Goal: Information Seeking & Learning: Learn about a topic

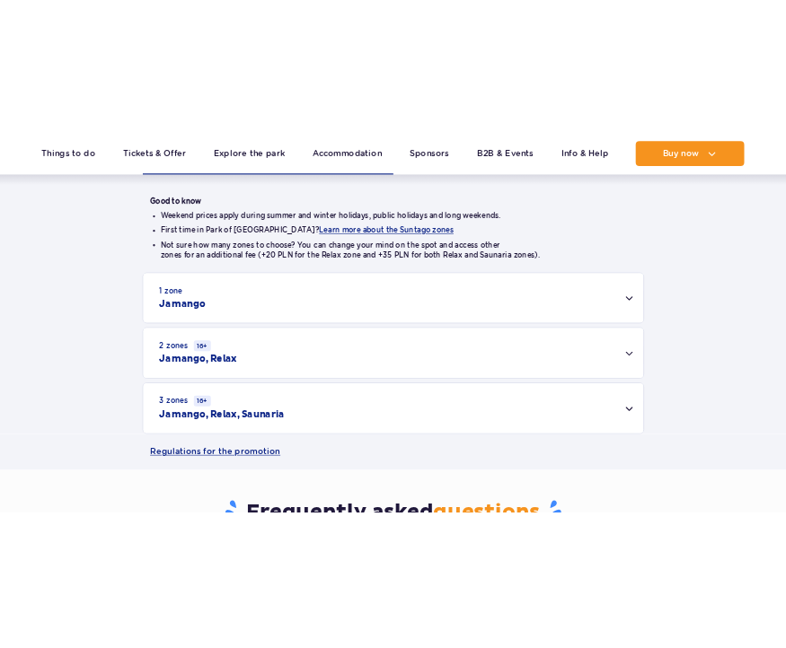
scroll to position [539, 0]
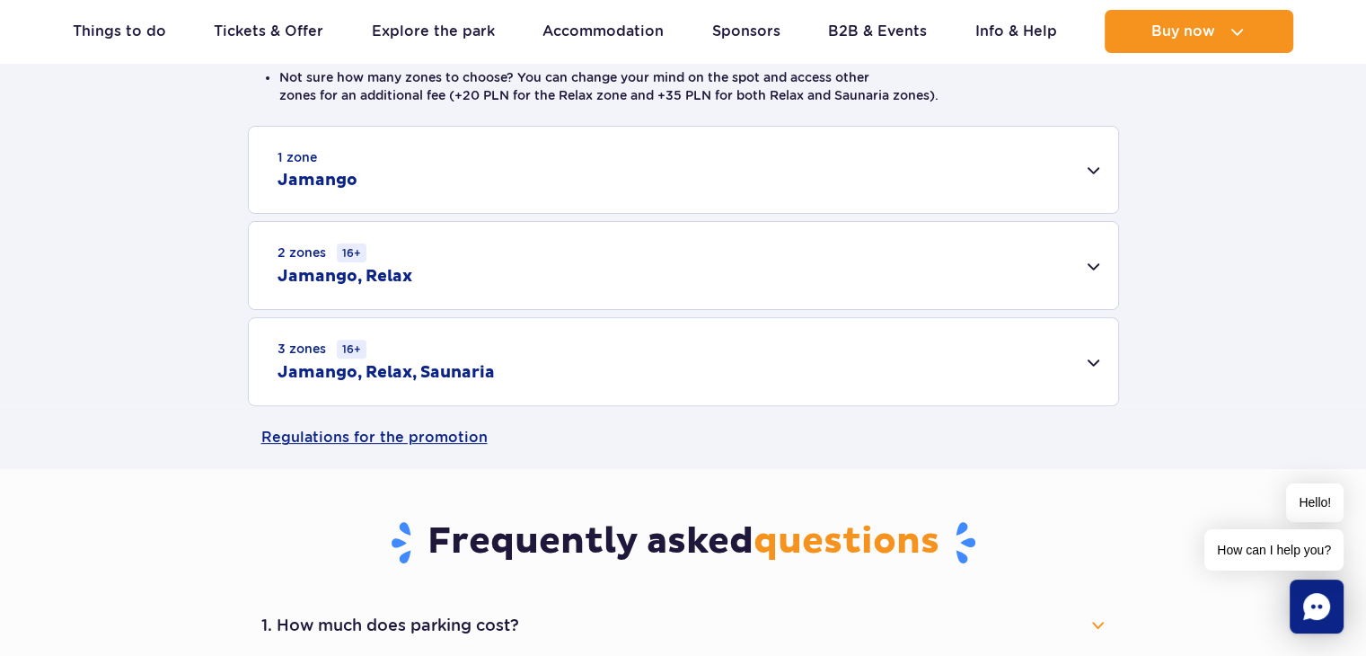
click at [776, 187] on div "1 zone Jamango" at bounding box center [683, 170] width 869 height 86
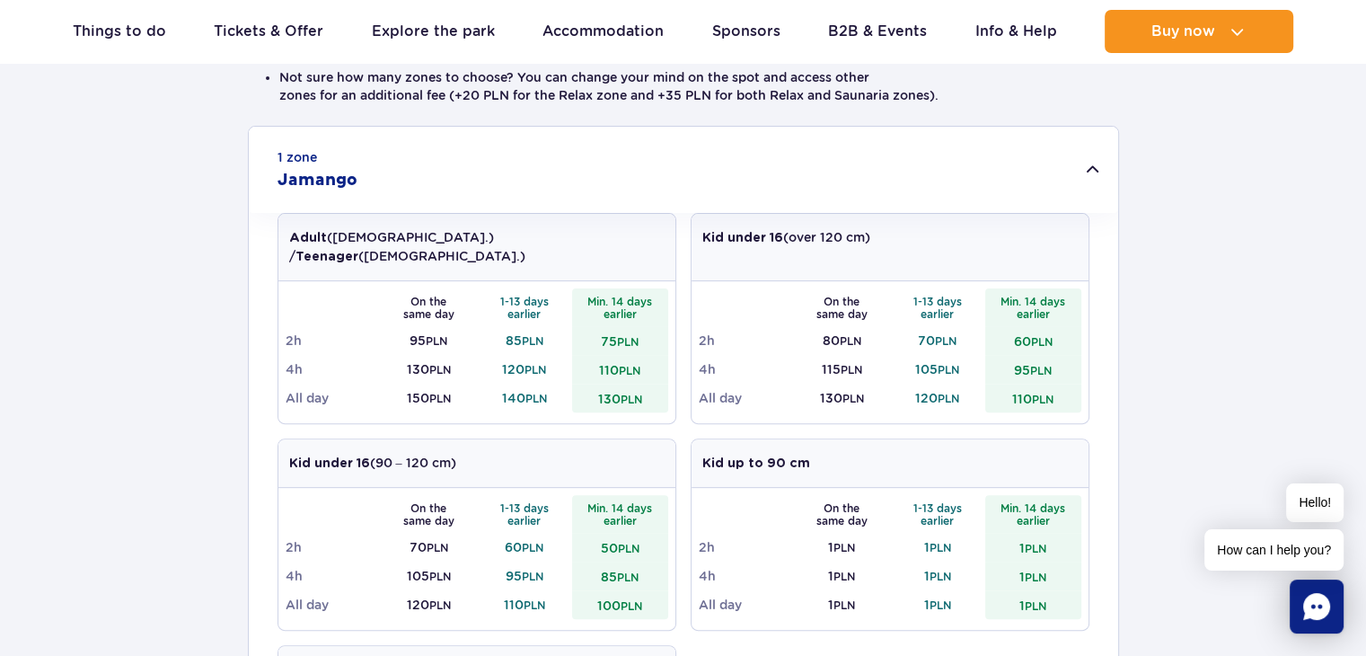
click at [776, 187] on div "1 zone Jamango" at bounding box center [683, 170] width 869 height 86
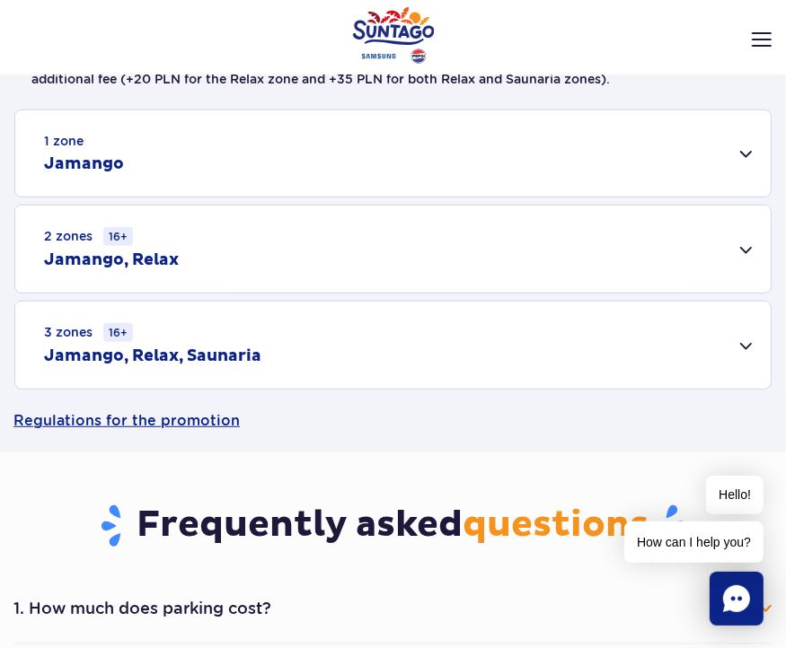
scroll to position [449, 0]
click at [154, 166] on div "1 zone Jamango" at bounding box center [392, 153] width 755 height 86
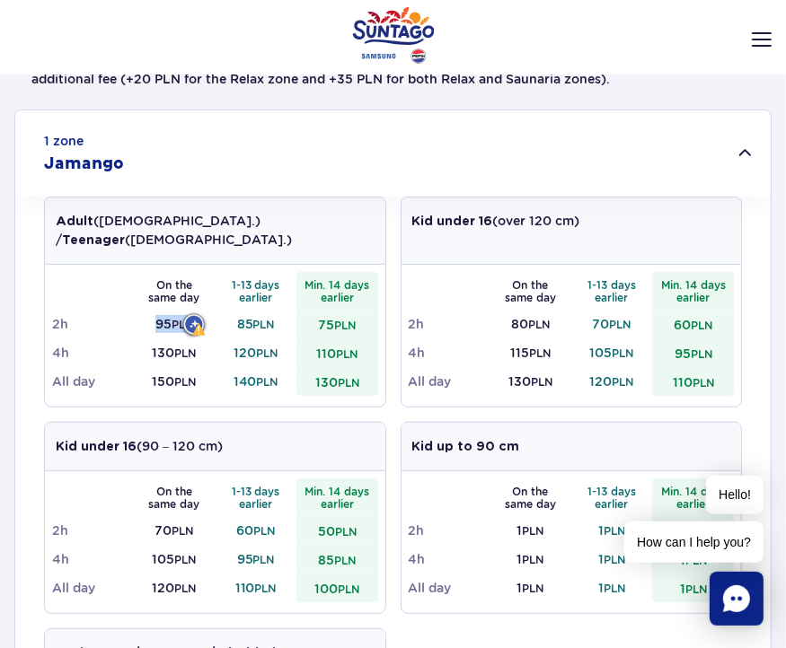
drag, startPoint x: 148, startPoint y: 306, endPoint x: 205, endPoint y: 300, distance: 56.9
click at [205, 310] on td "95 PLN" at bounding box center [175, 324] width 82 height 29
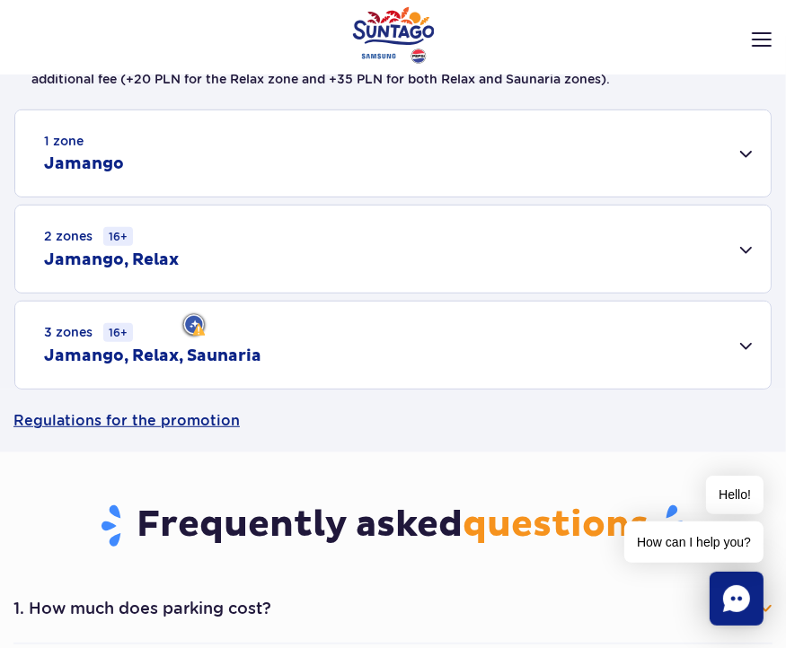
click at [156, 251] on h2 "Jamango, Relax" at bounding box center [111, 261] width 135 height 22
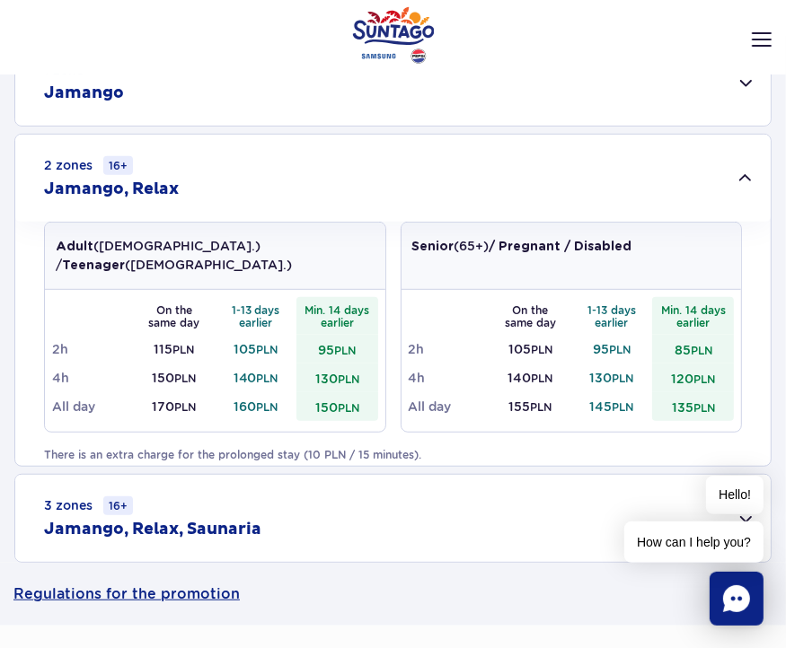
scroll to position [629, 0]
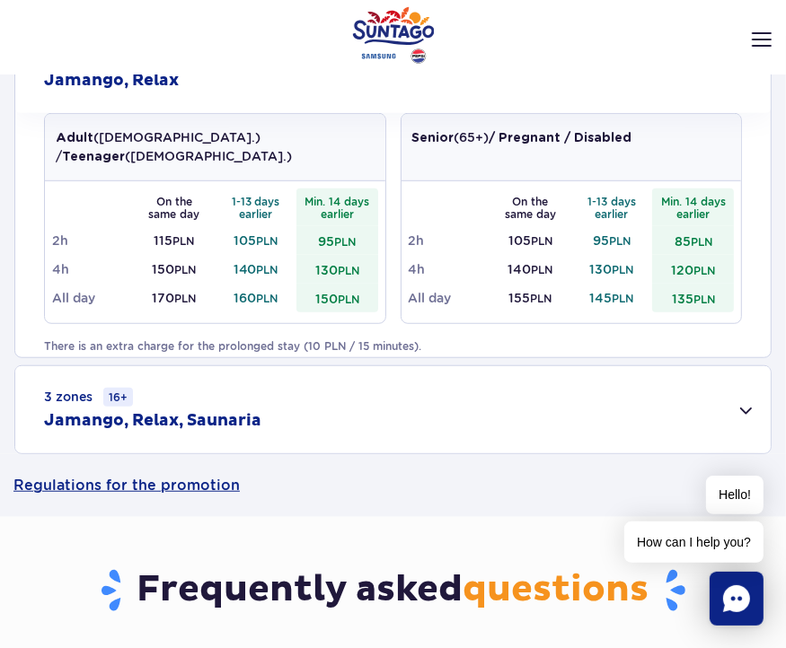
click at [169, 425] on h2 "Jamango, Relax, Saunaria" at bounding box center [152, 421] width 217 height 22
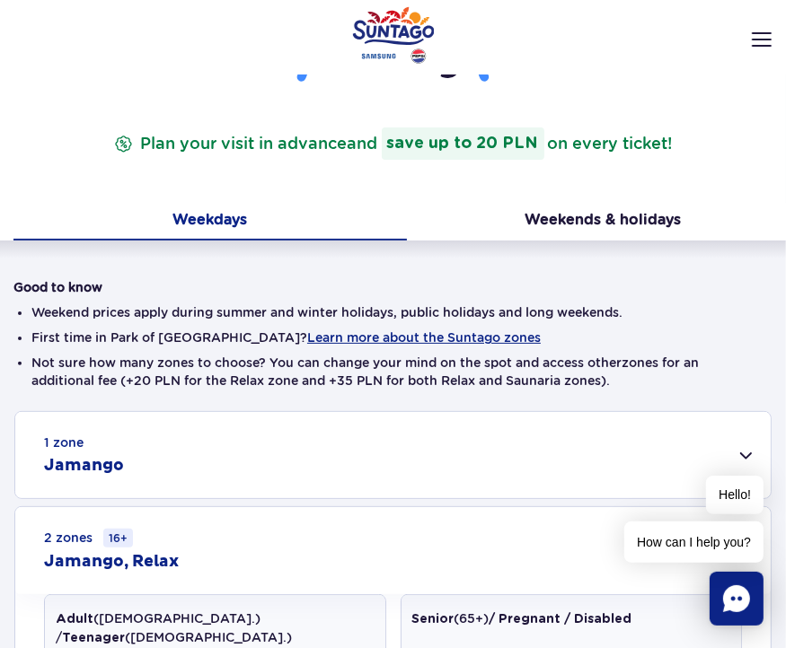
scroll to position [90, 0]
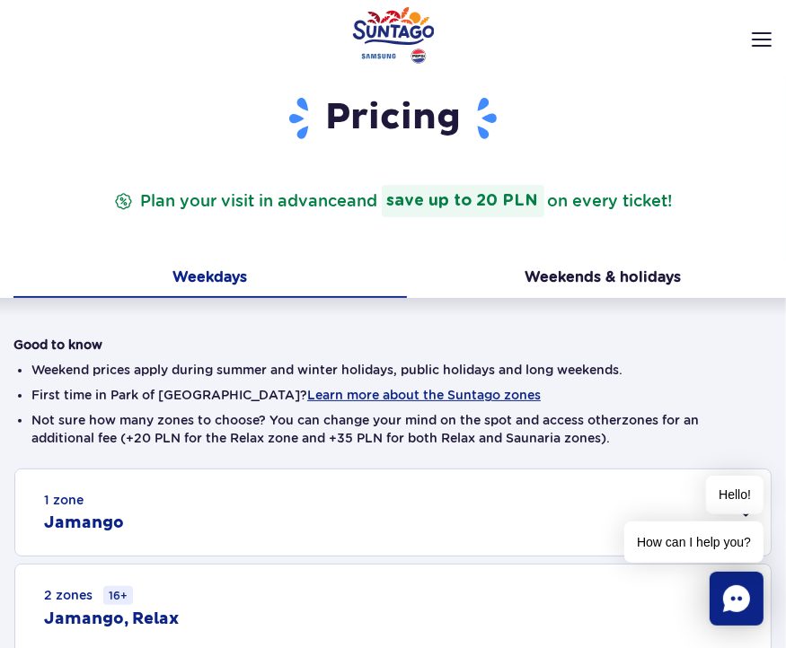
click at [120, 525] on h2 "Jamango" at bounding box center [84, 524] width 80 height 22
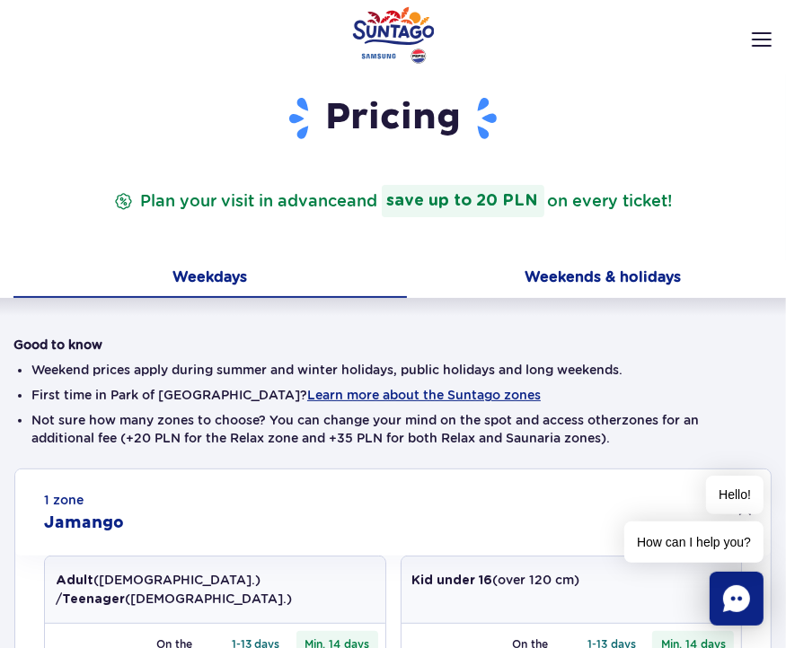
click at [627, 270] on button "Weekends & holidays" at bounding box center [603, 279] width 393 height 38
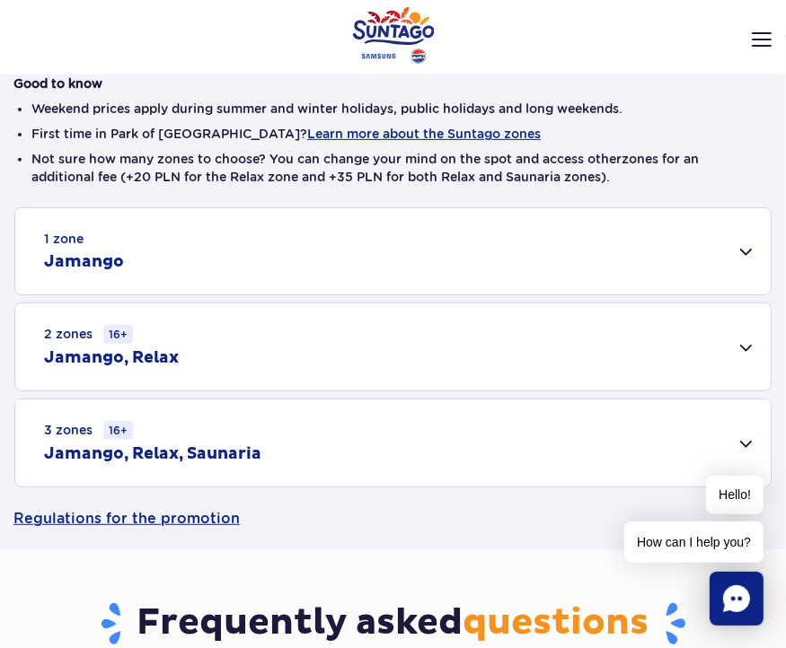
scroll to position [359, 0]
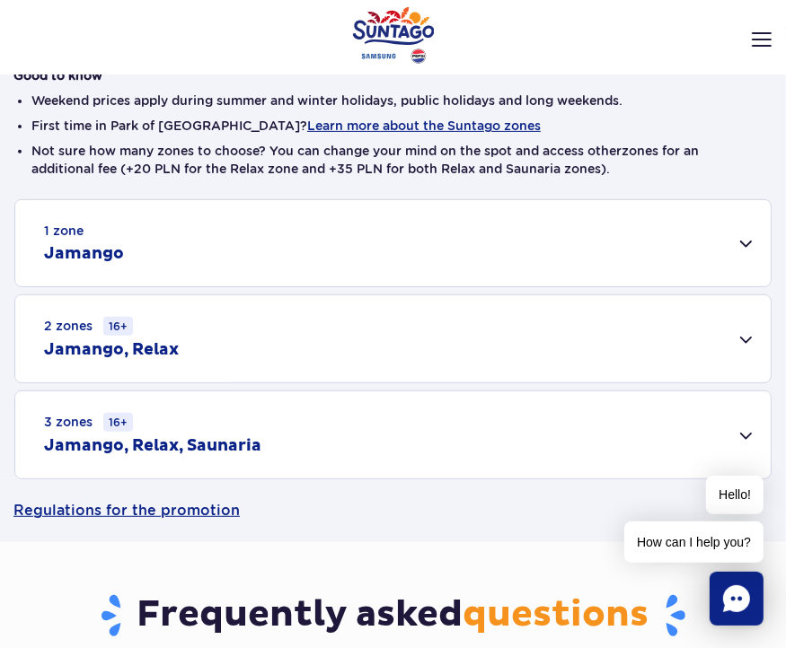
click at [201, 250] on div "1 zone Jamango" at bounding box center [392, 243] width 755 height 86
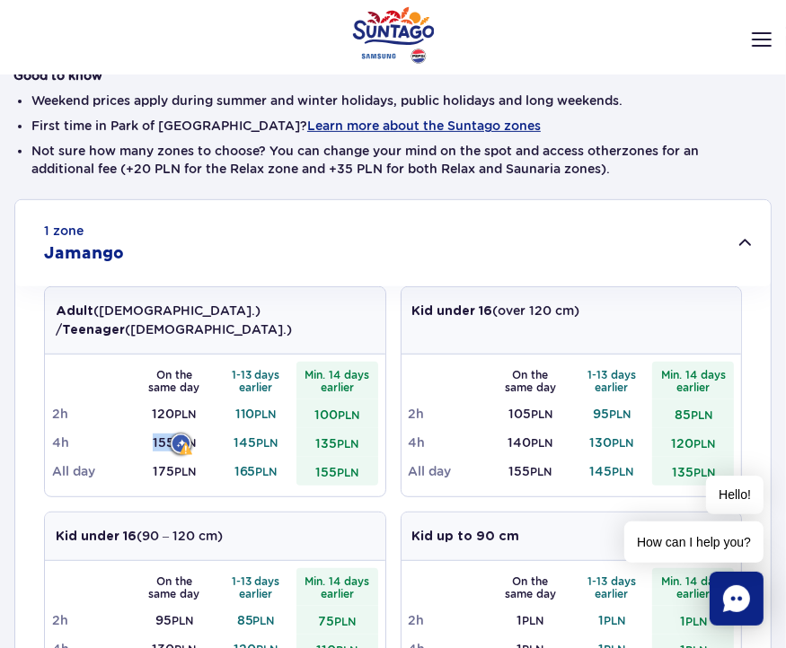
drag, startPoint x: 147, startPoint y: 425, endPoint x: 2, endPoint y: 425, distance: 145.5
click at [180, 429] on td "155 PLN" at bounding box center [175, 442] width 82 height 29
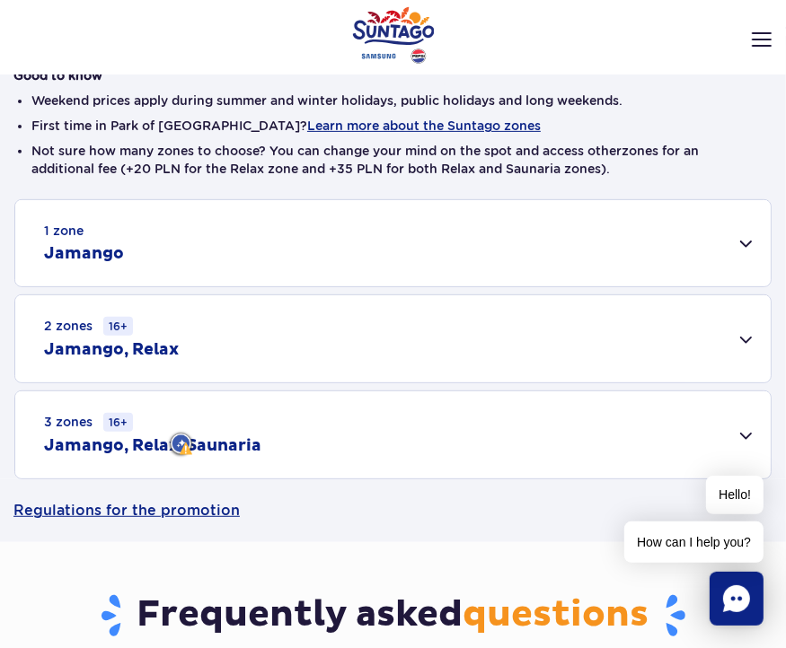
click at [251, 332] on div "2 zones 16+ [GEOGRAPHIC_DATA], Relax" at bounding box center [392, 339] width 755 height 87
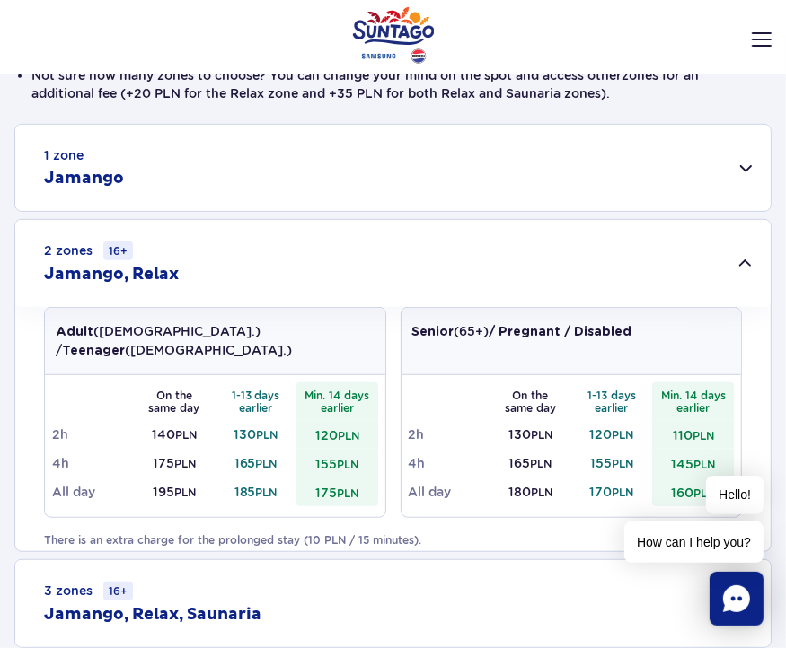
scroll to position [539, 0]
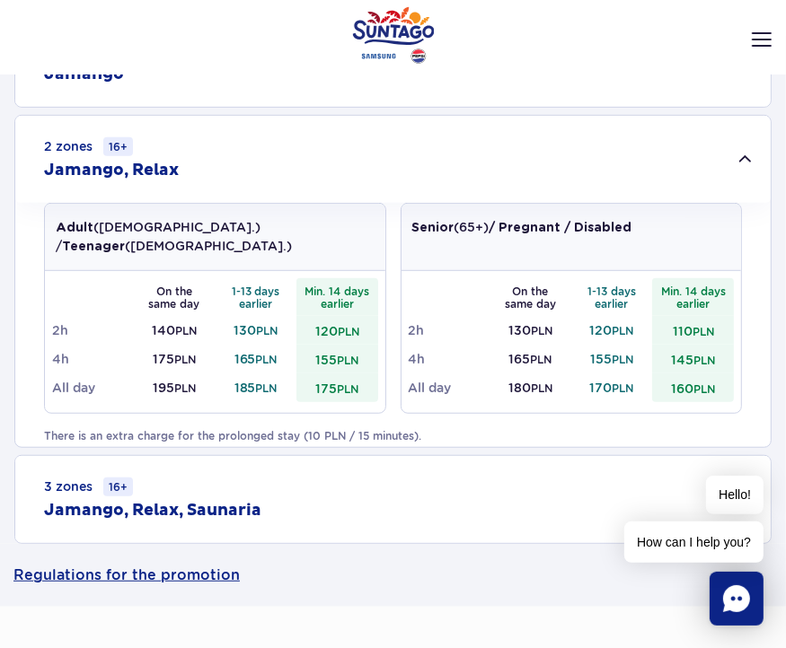
click at [188, 507] on h2 "Jamango, Relax, Saunaria" at bounding box center [152, 511] width 217 height 22
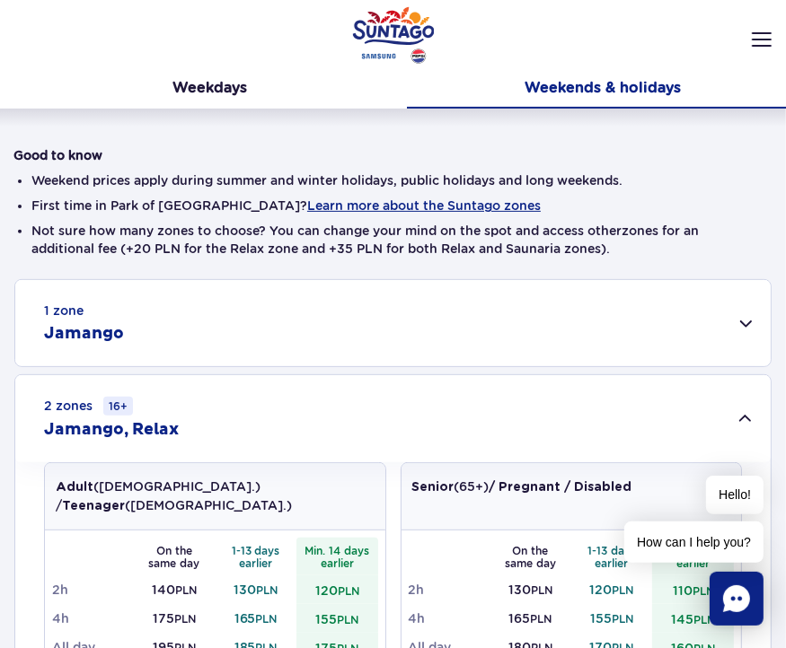
scroll to position [449, 0]
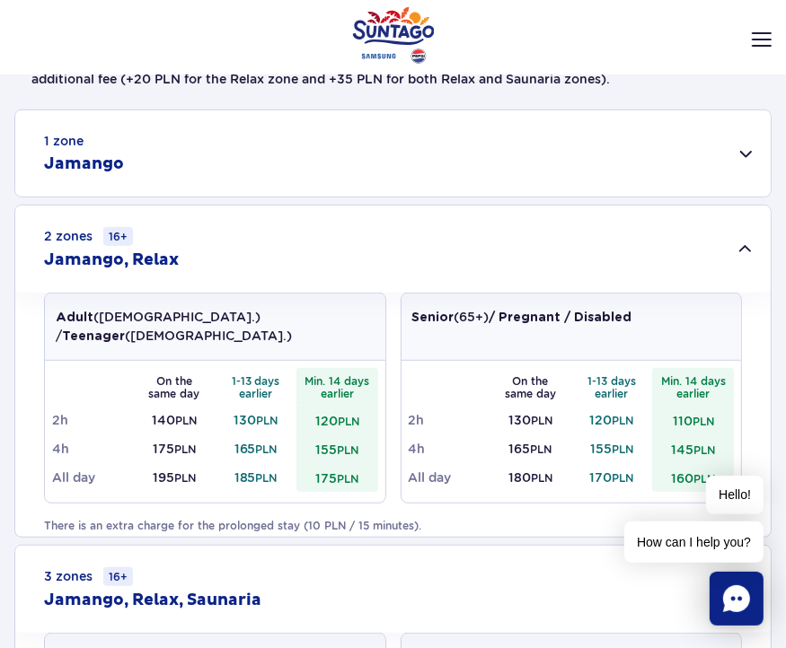
click at [205, 164] on div "1 zone Jamango" at bounding box center [392, 153] width 755 height 86
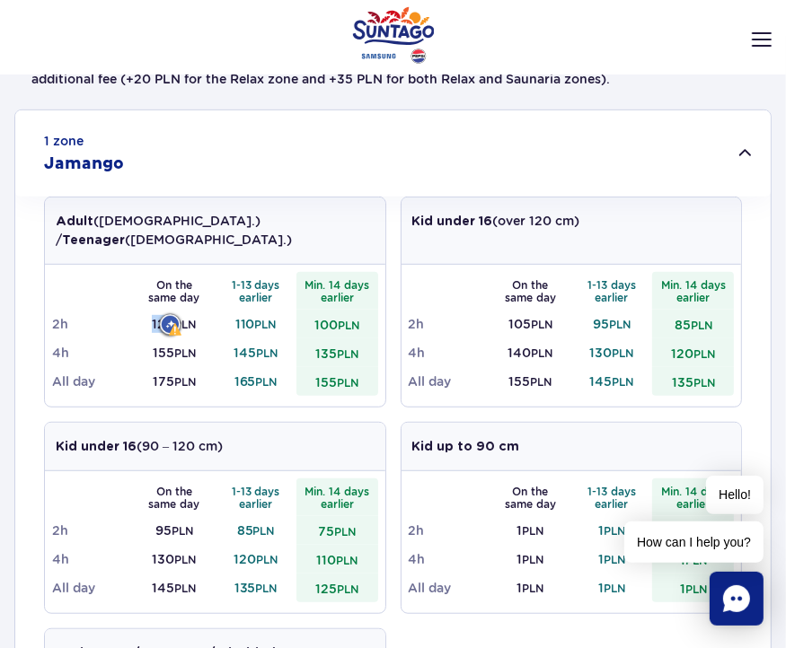
drag, startPoint x: 147, startPoint y: 298, endPoint x: 172, endPoint y: 304, distance: 25.7
click at [172, 310] on td "120 PLN" at bounding box center [175, 324] width 82 height 29
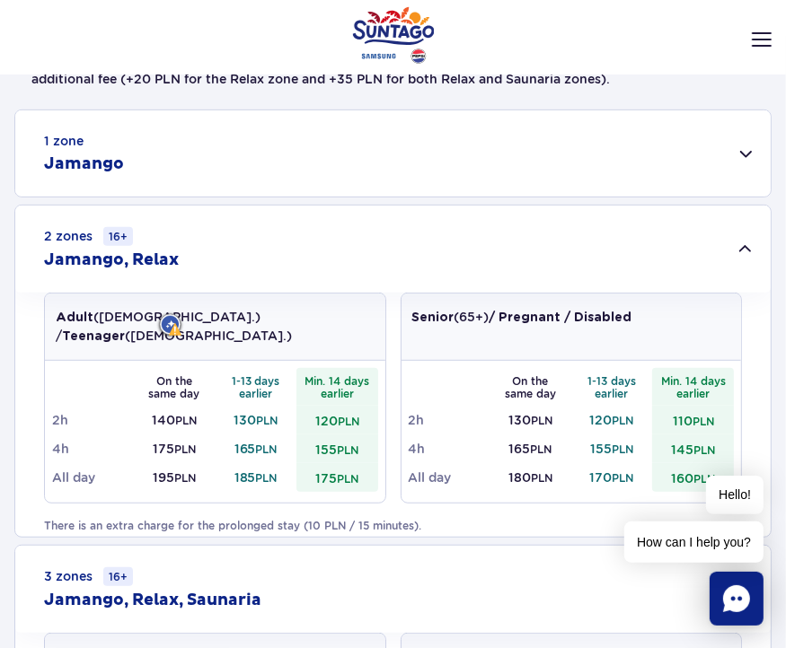
click at [307, 178] on div "1 zone Jamango" at bounding box center [392, 153] width 755 height 86
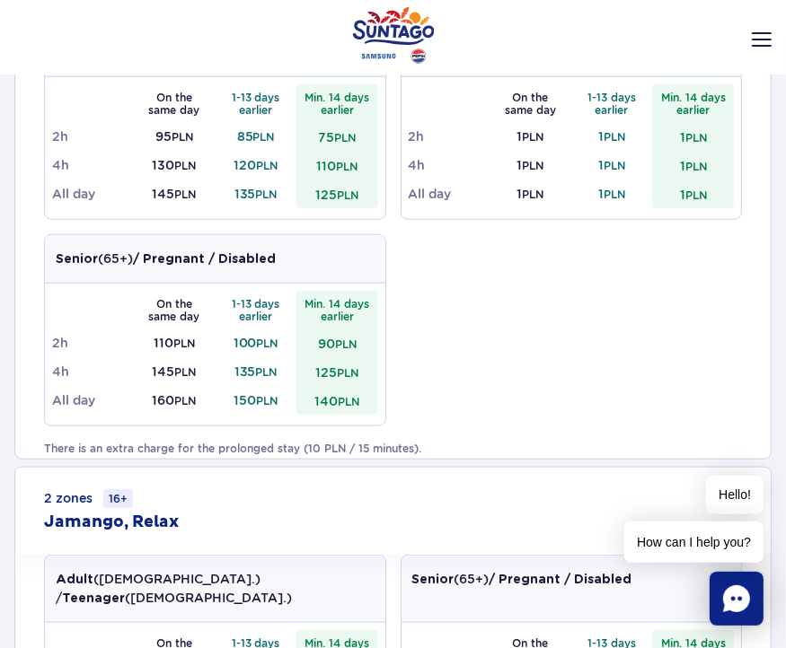
scroll to position [1078, 0]
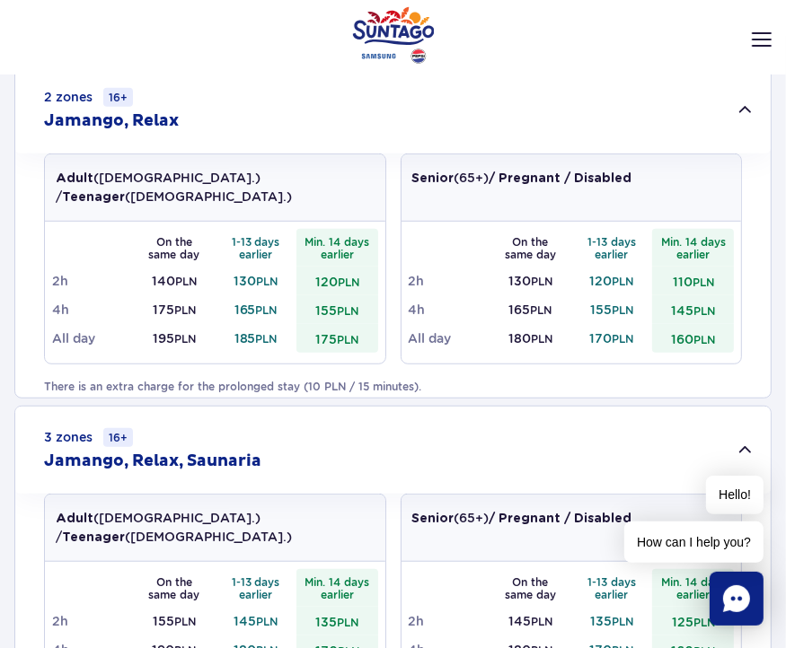
scroll to position [629, 0]
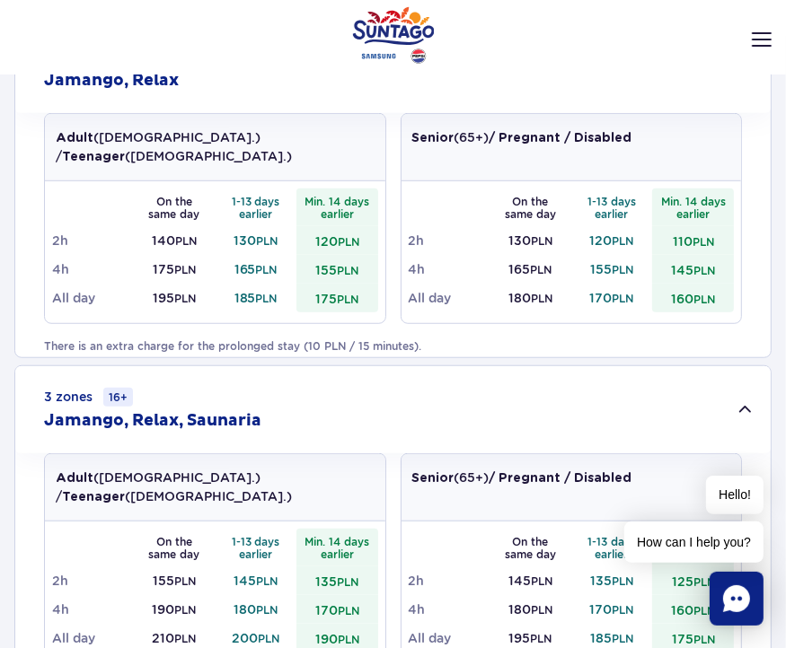
click at [428, 385] on div "3 zones 16+ Jamango, Relax, Saunaria" at bounding box center [392, 409] width 755 height 87
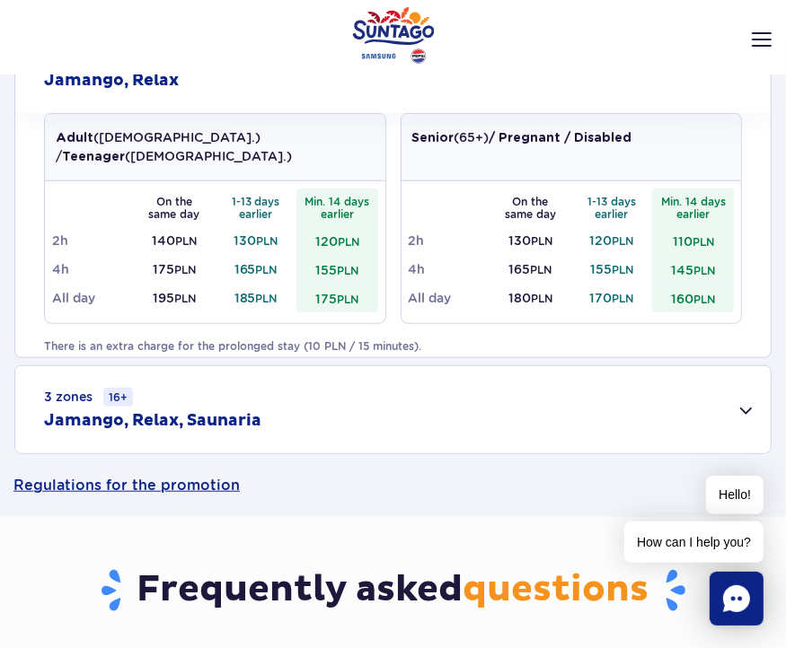
scroll to position [719, 0]
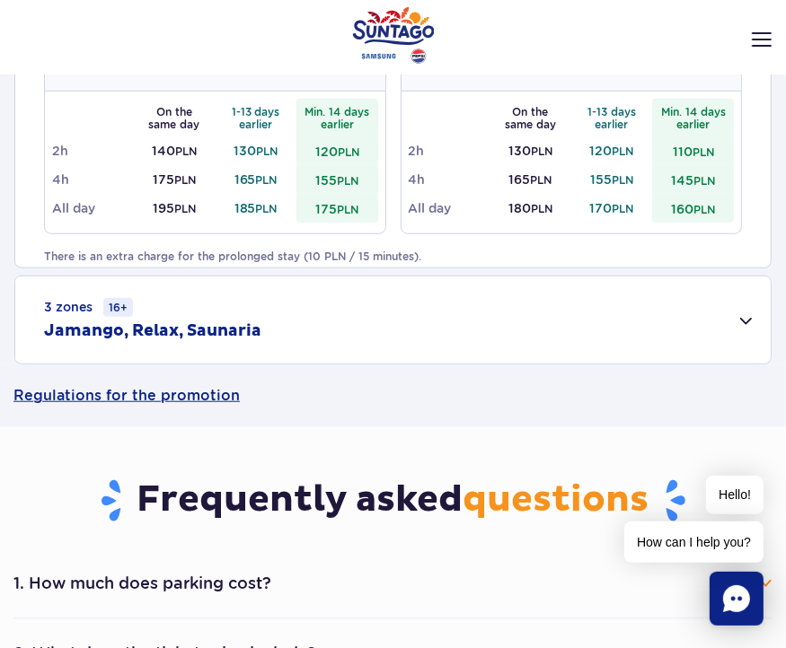
click at [252, 333] on h2 "Jamango, Relax, Saunaria" at bounding box center [152, 332] width 217 height 22
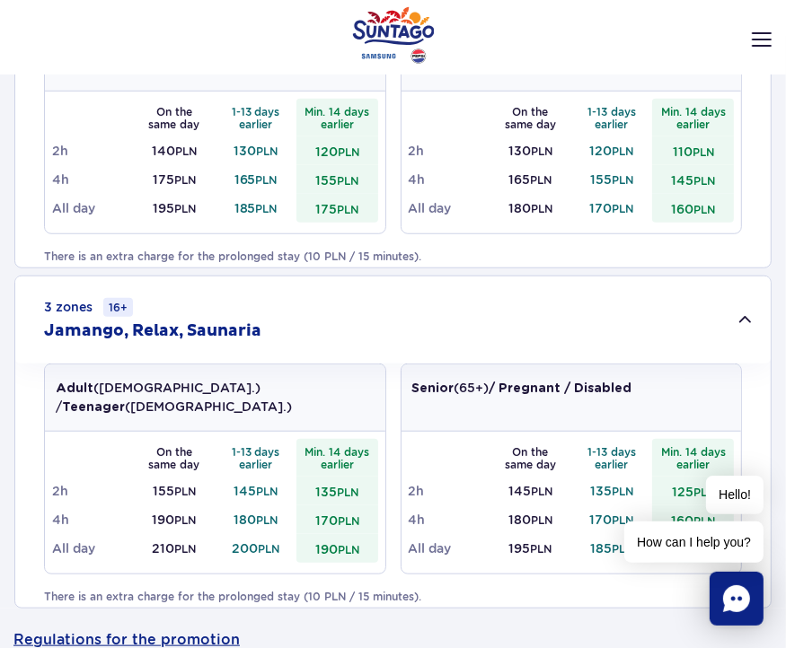
click at [512, 298] on div "3 zones 16+ Jamango, Relax, Saunaria" at bounding box center [392, 320] width 755 height 87
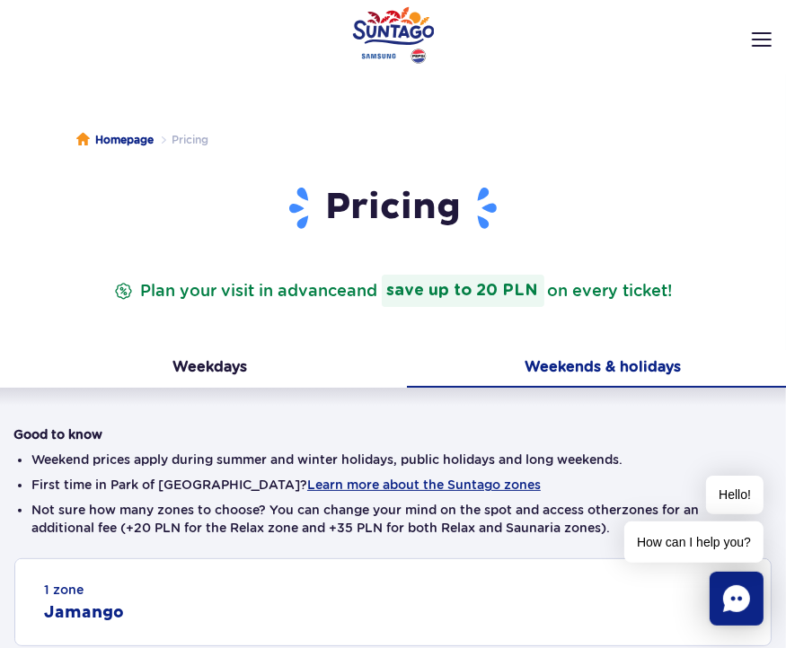
scroll to position [449, 0]
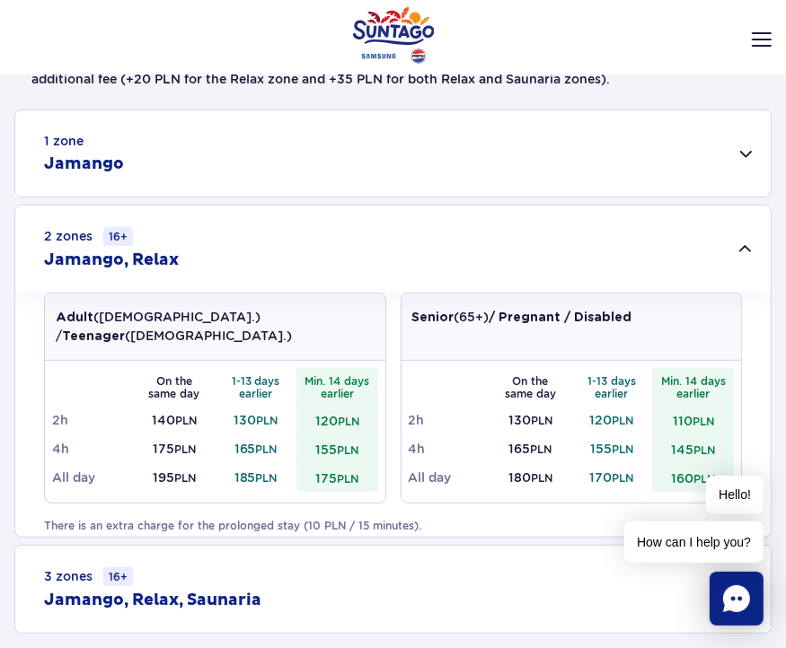
click at [488, 527] on div "Adult ([DEMOGRAPHIC_DATA].) / Teenager ([DEMOGRAPHIC_DATA].) On the same day 1-…" at bounding box center [392, 415] width 755 height 244
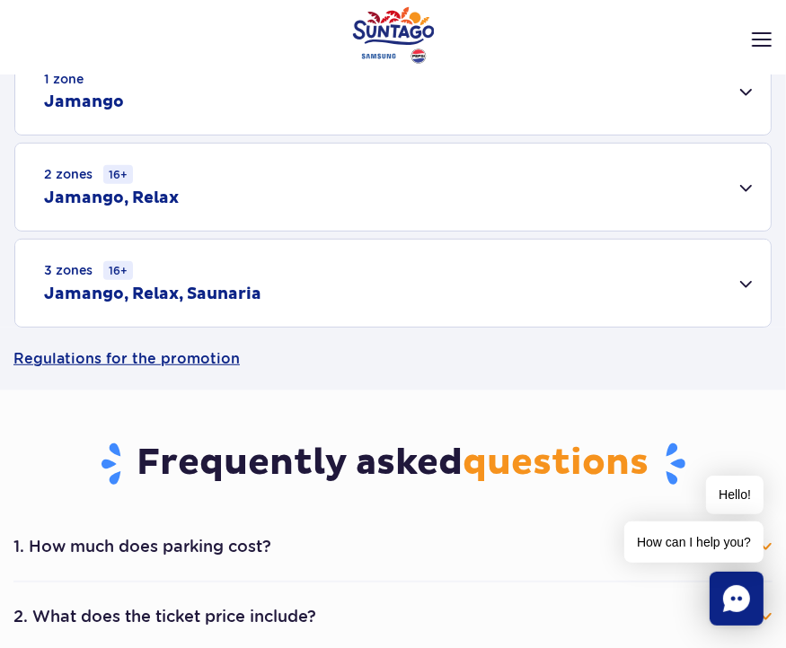
click at [210, 278] on div "3 zones 16+ Jamango, Relax, Saunaria" at bounding box center [392, 283] width 755 height 87
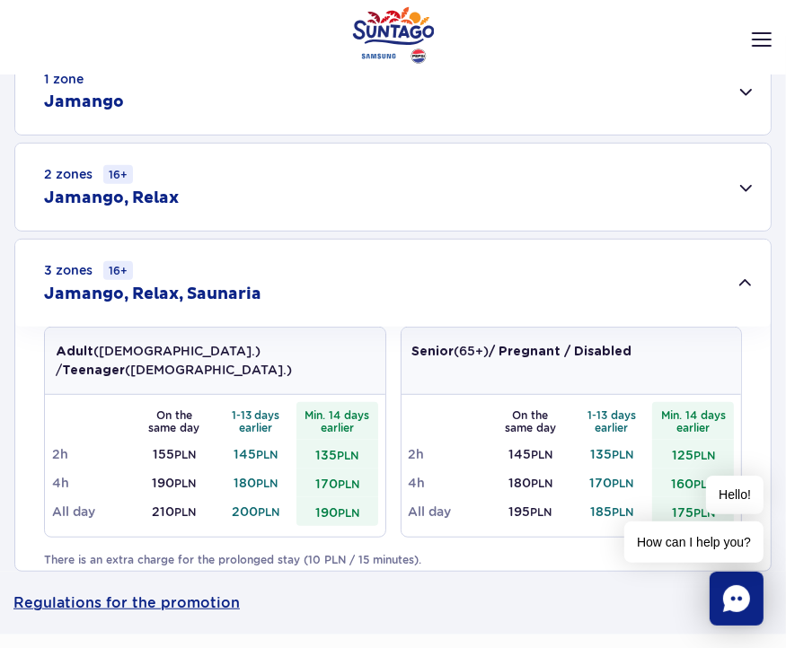
scroll to position [781, 0]
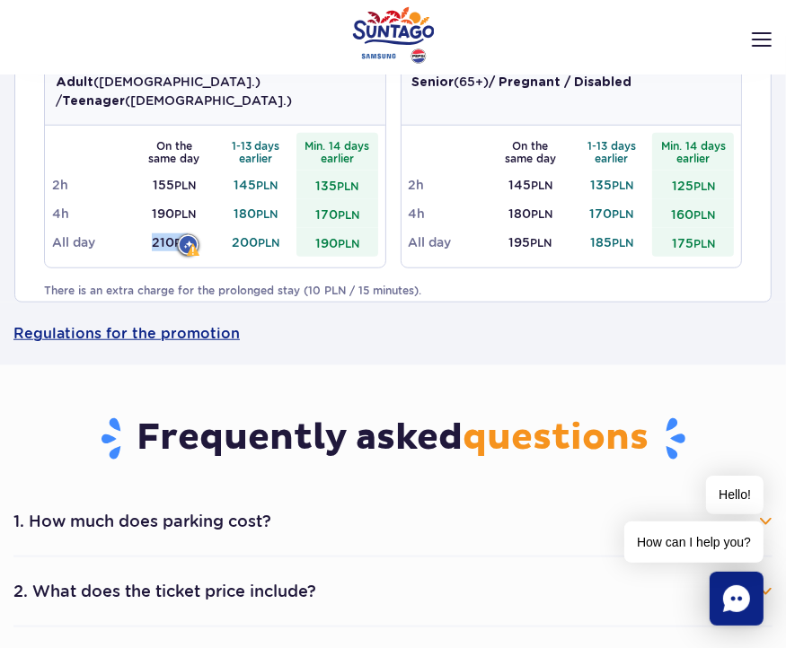
drag, startPoint x: 147, startPoint y: 213, endPoint x: 192, endPoint y: 216, distance: 45.0
click at [192, 228] on td "210 PLN" at bounding box center [175, 242] width 82 height 29
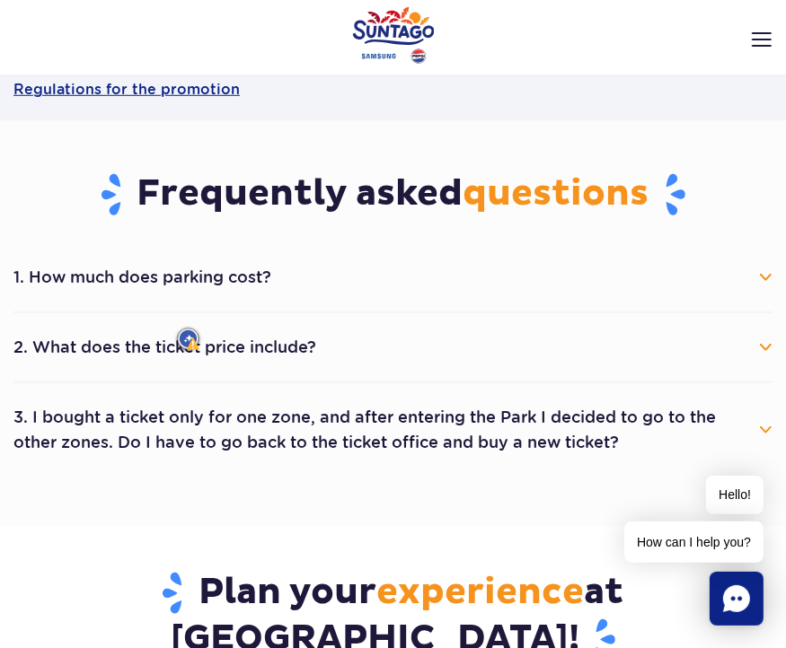
scroll to position [421, 0]
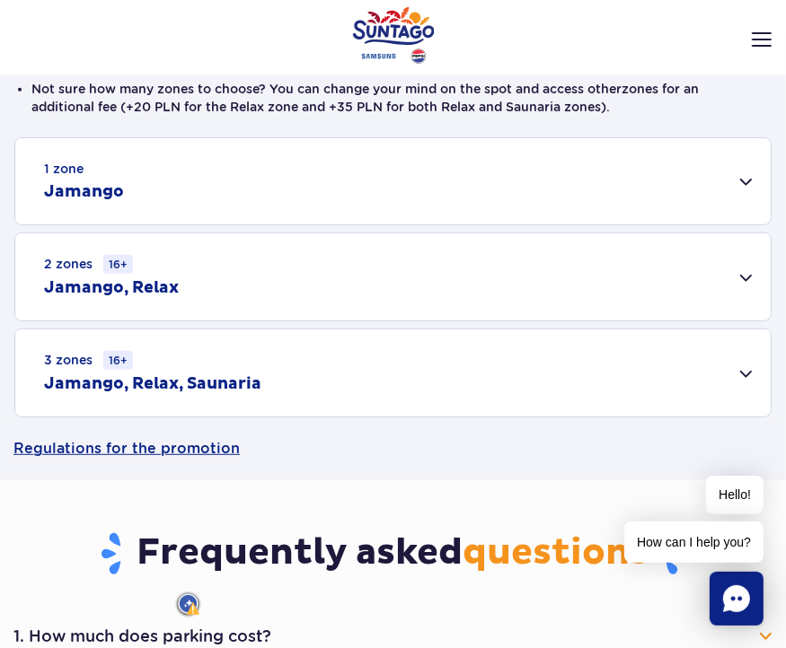
click at [180, 376] on h2 "Jamango, Relax, Saunaria" at bounding box center [152, 385] width 217 height 22
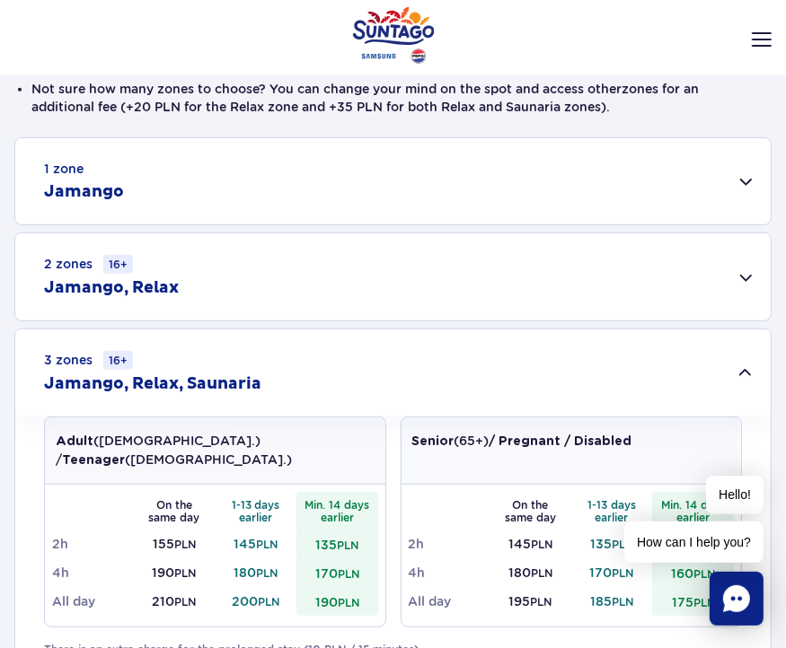
click at [487, 318] on div "2 zones 16+ [GEOGRAPHIC_DATA], Relax" at bounding box center [392, 277] width 755 height 87
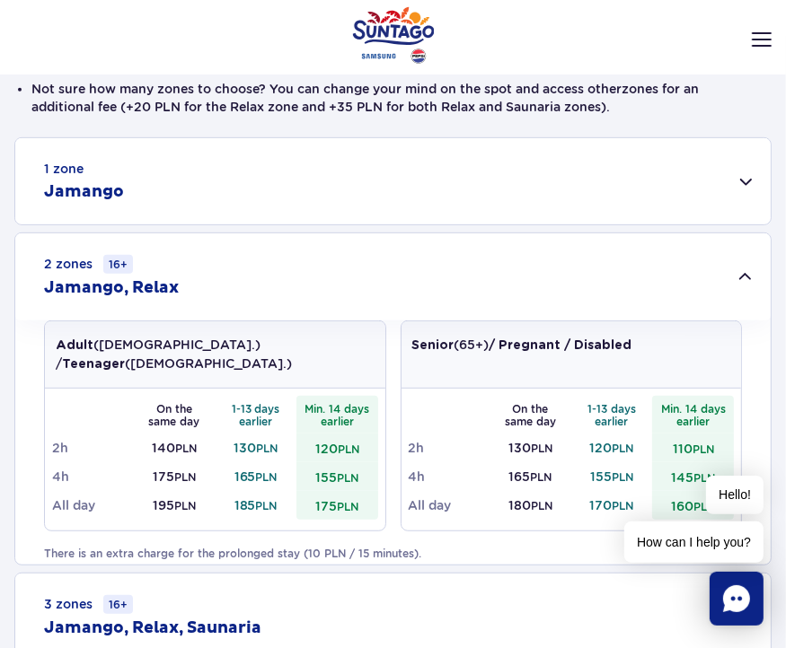
scroll to position [601, 0]
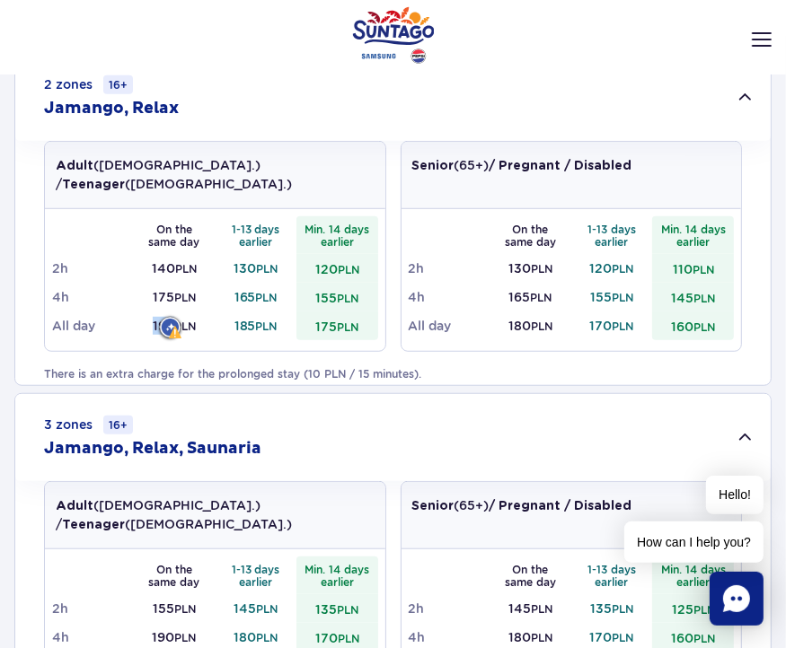
drag, startPoint x: 141, startPoint y: 299, endPoint x: 9, endPoint y: 295, distance: 132.1
click at [169, 312] on td "195 PLN" at bounding box center [175, 326] width 82 height 29
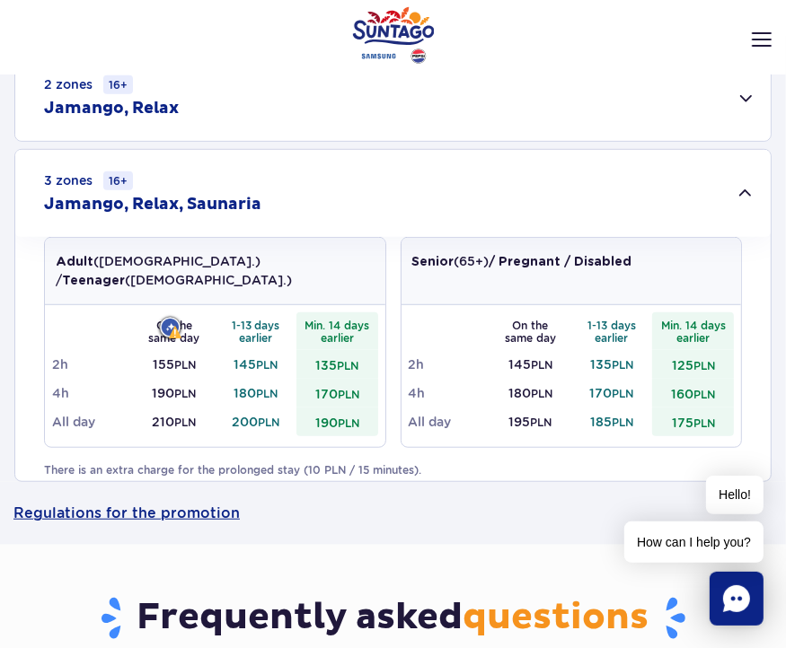
click at [626, 188] on div "3 zones 16+ Jamango, Relax, Saunaria" at bounding box center [392, 193] width 755 height 87
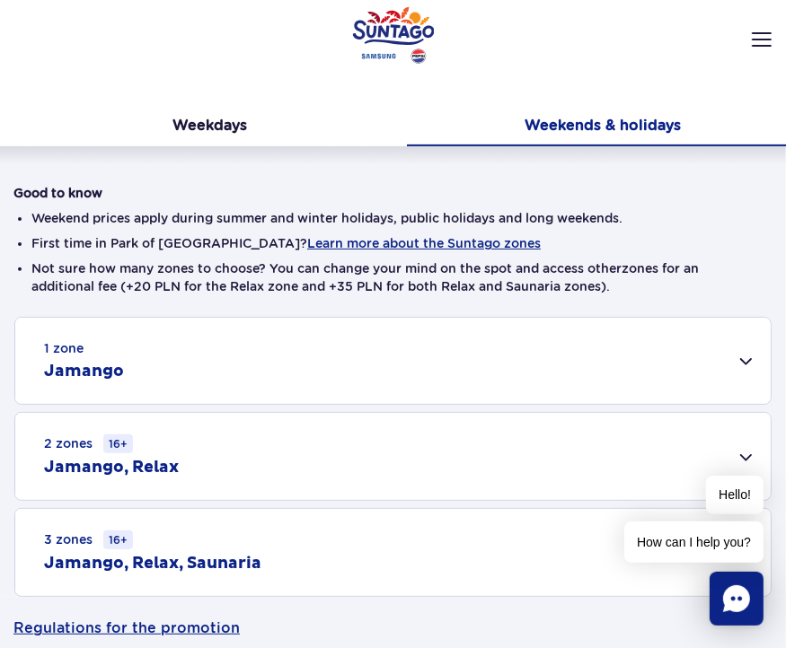
click at [196, 360] on div "1 zone Jamango" at bounding box center [392, 361] width 755 height 86
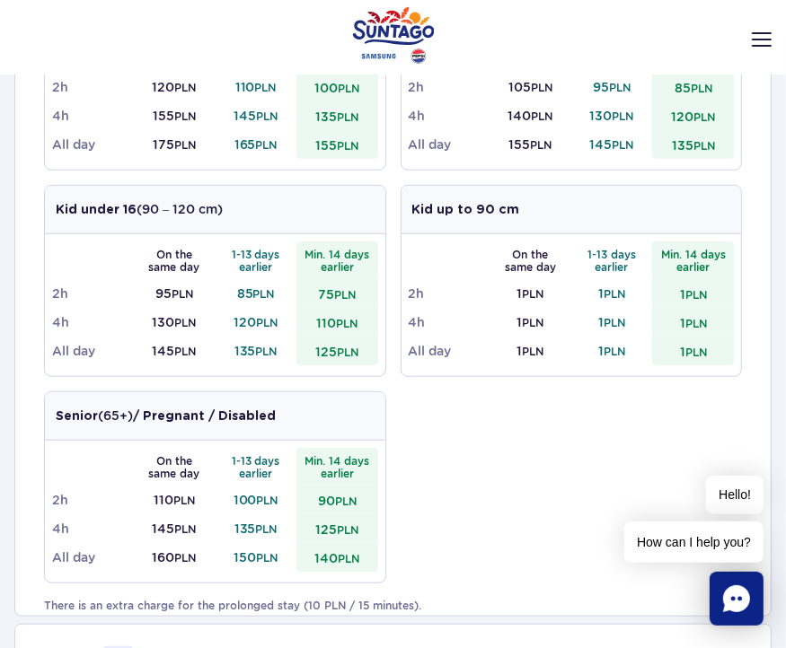
scroll to position [511, 0]
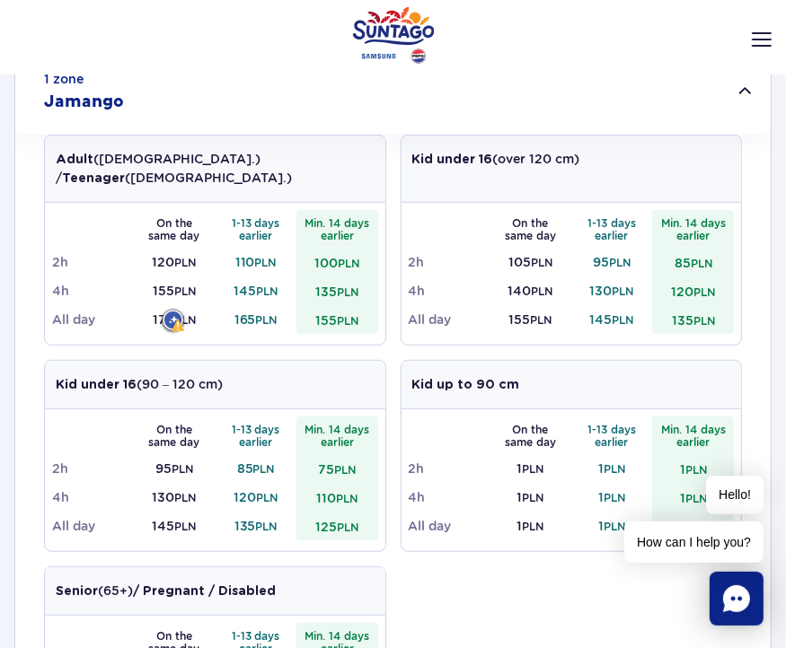
drag, startPoint x: 144, startPoint y: 294, endPoint x: 26, endPoint y: 305, distance: 118.2
click at [172, 305] on td "175 PLN" at bounding box center [175, 319] width 82 height 29
